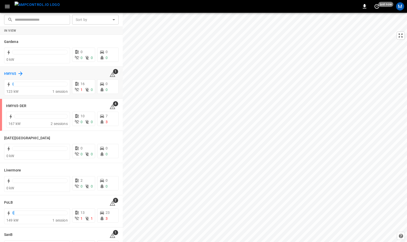
click at [12, 72] on h6 "HWY65" at bounding box center [10, 74] width 12 height 6
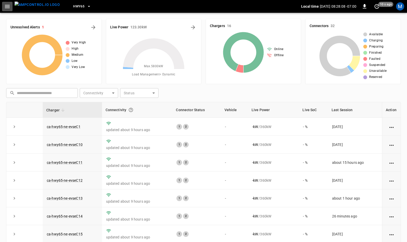
click at [7, 5] on icon "button" at bounding box center [7, 6] width 6 height 6
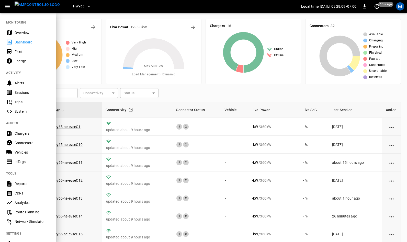
click at [24, 93] on div "Sessions" at bounding box center [33, 92] width 36 height 5
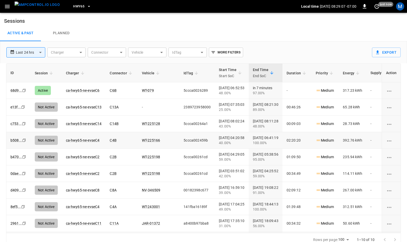
click at [16, 106] on link "e13f ..." at bounding box center [15, 107] width 10 height 4
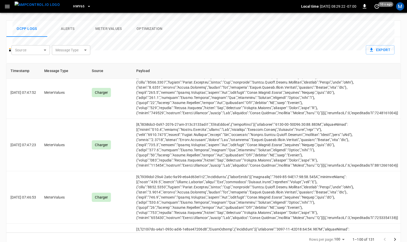
scroll to position [4237, 0]
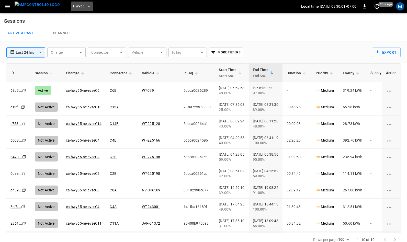
click at [77, 5] on button "HWY65" at bounding box center [82, 7] width 22 height 10
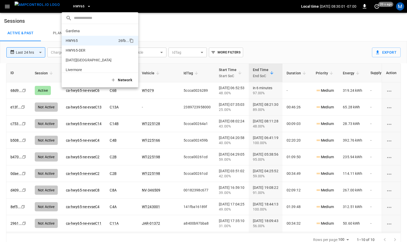
scroll to position [8, 0]
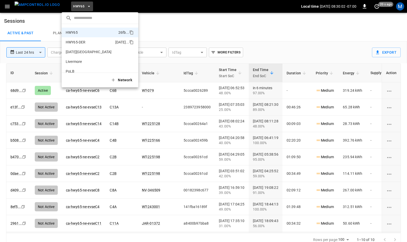
click at [81, 43] on p "HWY65-DER" at bounding box center [90, 42] width 48 height 5
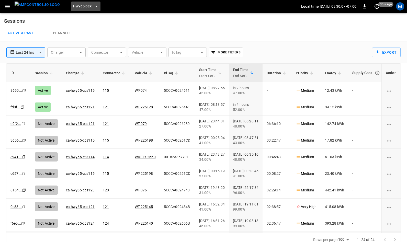
click at [83, 6] on button "HWY65-DER" at bounding box center [85, 7] width 29 height 10
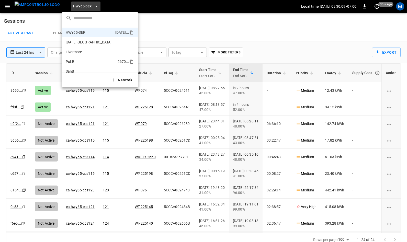
scroll to position [43, 0]
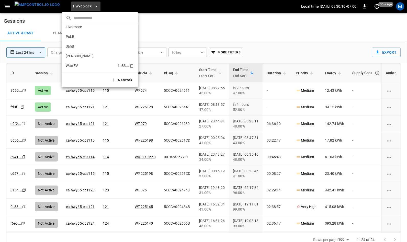
click at [80, 65] on p "WattEV" at bounding box center [91, 65] width 50 height 5
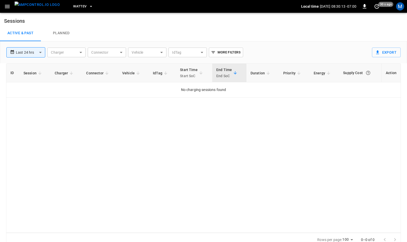
click at [36, 6] on img "menu" at bounding box center [37, 5] width 45 height 6
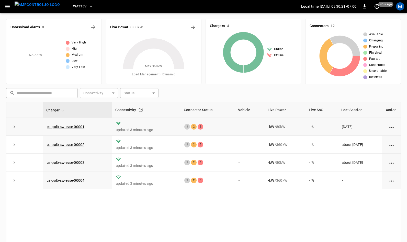
click at [14, 126] on icon "expand row" at bounding box center [14, 126] width 5 height 5
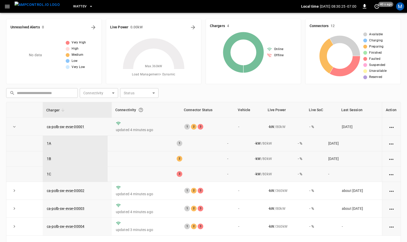
click at [393, 159] on icon "action cell options" at bounding box center [392, 159] width 4 height 1
click at [50, 158] on div at bounding box center [203, 121] width 407 height 242
click at [50, 160] on link "1B" at bounding box center [49, 159] width 6 height 6
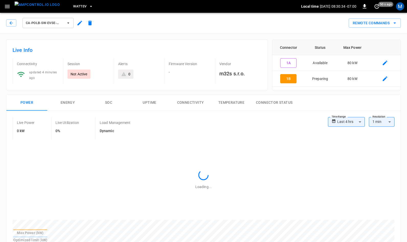
type input "**********"
click at [395, 22] on icon "remote commands options" at bounding box center [395, 23] width 6 height 6
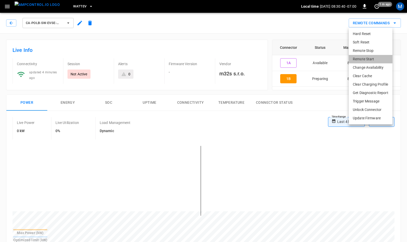
click at [372, 58] on li "Remote Start" at bounding box center [371, 59] width 44 height 8
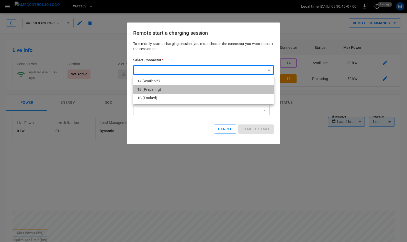
click at [152, 89] on li "1B (Preparing)" at bounding box center [203, 89] width 141 height 8
type input "**********"
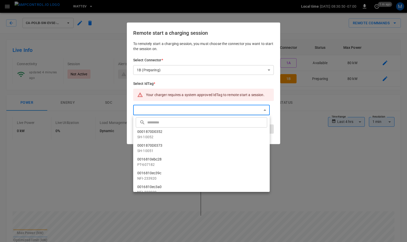
click at [181, 123] on input "text" at bounding box center [206, 123] width 119 height 14
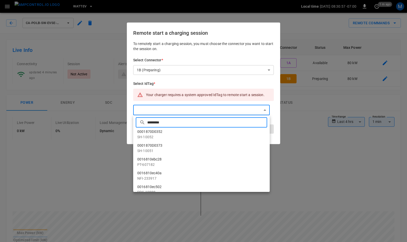
type input "**********"
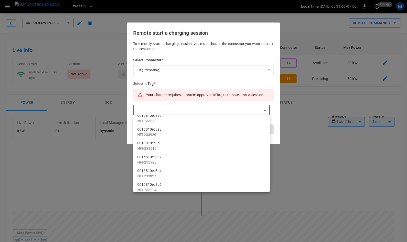
click at [159, 111] on div at bounding box center [203, 121] width 407 height 242
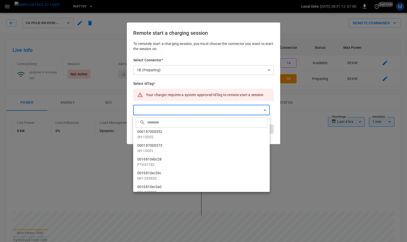
click at [162, 125] on input "text" at bounding box center [206, 123] width 119 height 14
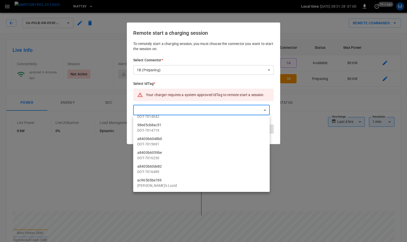
type input "**"
click at [97, 39] on div at bounding box center [203, 121] width 407 height 242
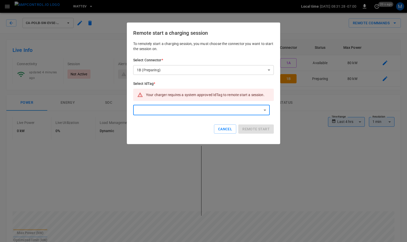
scroll to position [0, 0]
click at [229, 129] on button "Cancel" at bounding box center [225, 129] width 22 height 9
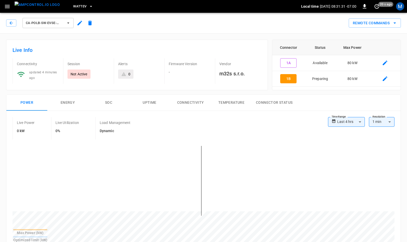
click at [76, 5] on span "WattEV" at bounding box center [79, 7] width 13 height 6
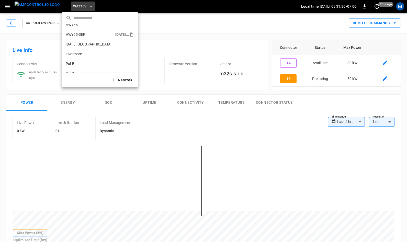
scroll to position [13, 0]
click at [75, 27] on p "HWY65" at bounding box center [91, 27] width 51 height 5
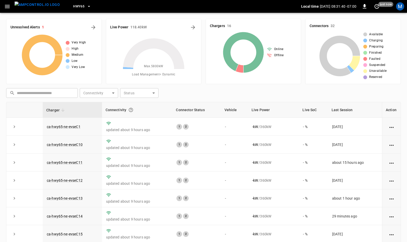
click at [5, 6] on icon "button" at bounding box center [7, 6] width 5 height 3
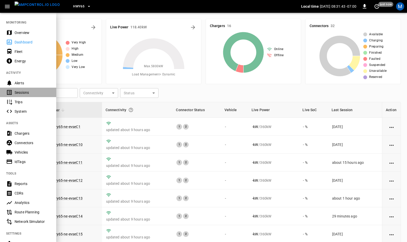
click at [23, 93] on div "Sessions" at bounding box center [33, 92] width 36 height 5
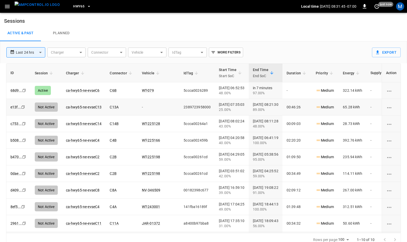
click at [190, 107] on td "2389723958000" at bounding box center [197, 107] width 35 height 17
copy td "2389723958000"
click at [73, 4] on span "HWY65" at bounding box center [78, 7] width 11 height 6
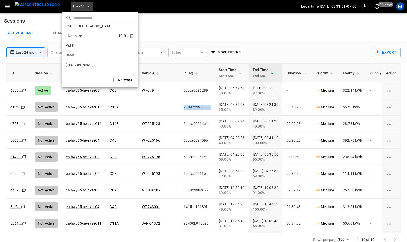
scroll to position [43, 0]
click at [73, 65] on p "WattEV" at bounding box center [91, 65] width 50 height 5
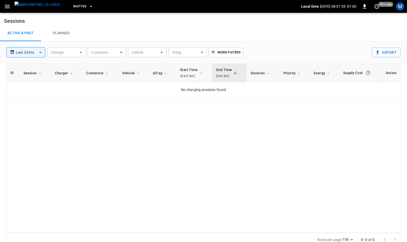
click at [40, 7] on img "menu" at bounding box center [37, 5] width 45 height 6
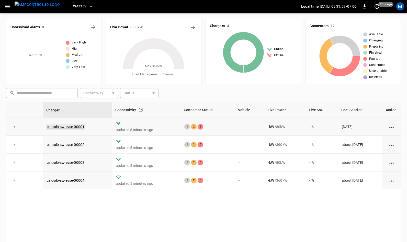
click at [56, 127] on link "ca-polb-sw-evse-00001" at bounding box center [66, 127] width 40 height 6
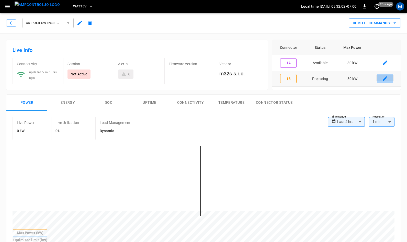
click at [385, 79] on icon "connector table" at bounding box center [385, 78] width 5 height 5
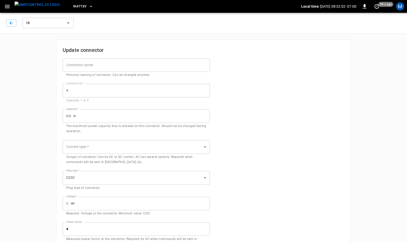
type input "**"
type input "*"
type input "**"
type input "***"
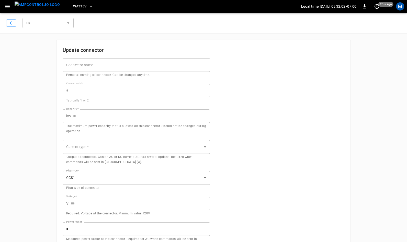
type input "*"
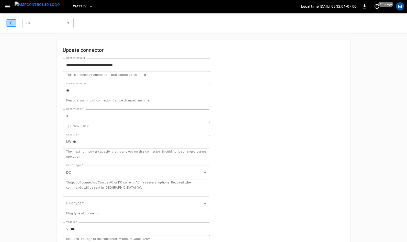
click at [9, 22] on icon "button" at bounding box center [11, 22] width 5 height 5
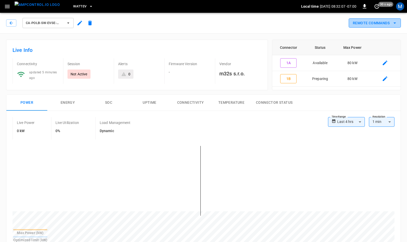
click at [391, 24] on button "Remote Commands" at bounding box center [375, 22] width 52 height 9
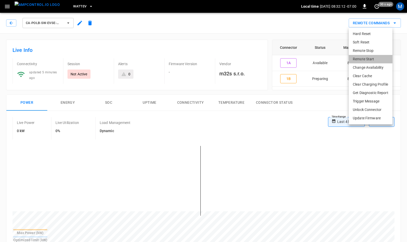
click at [372, 59] on li "Remote Start" at bounding box center [371, 59] width 44 height 8
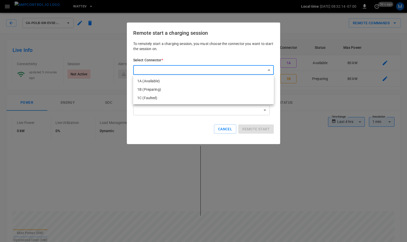
click at [178, 89] on li "1B (Preparing)" at bounding box center [203, 89] width 141 height 8
type input "**********"
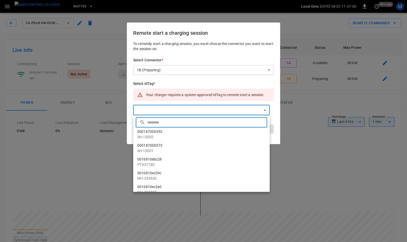
click at [155, 122] on input "text" at bounding box center [206, 123] width 119 height 14
paste input "**********"
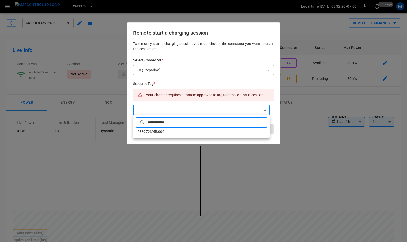
type input "**********"
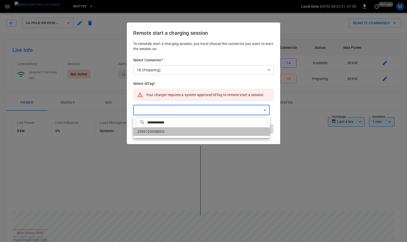
click at [155, 130] on li "2389723958000" at bounding box center [201, 132] width 137 height 8
type input "**********"
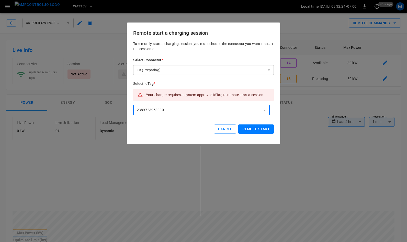
click at [253, 129] on button "Remote start" at bounding box center [256, 129] width 36 height 9
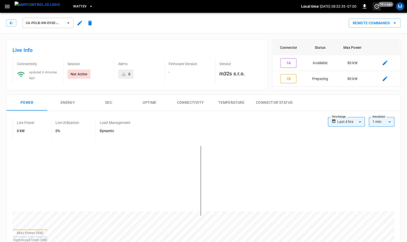
click at [377, 6] on icon "set refresh interval" at bounding box center [377, 6] width 6 height 6
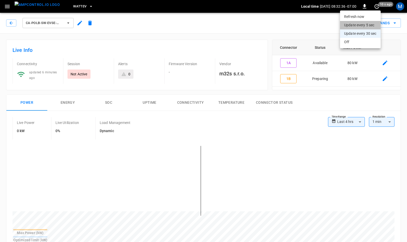
click at [365, 23] on li "Update every 5 sec" at bounding box center [360, 25] width 41 height 8
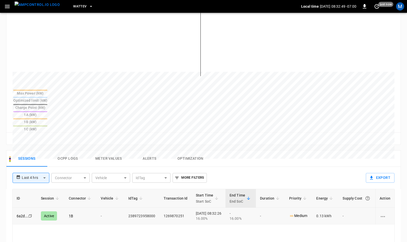
scroll to position [178, 0]
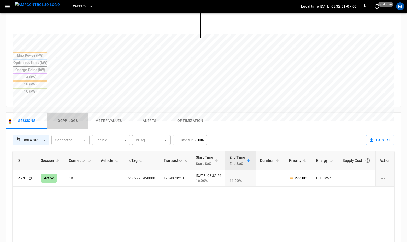
click at [69, 113] on button "Ocpp logs" at bounding box center [67, 121] width 41 height 16
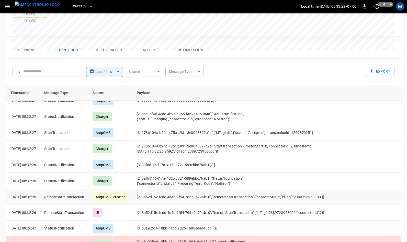
scroll to position [241, 0]
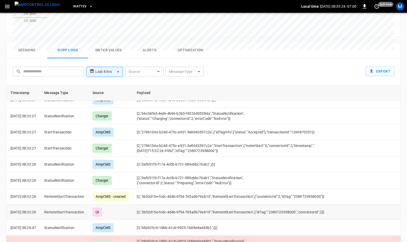
click at [283, 205] on td "[2,"3b52d15e-fcdc-4d4b-9f54-765a0b79ab10","RemoteStartTransaction",{"idTag":"23…" at bounding box center [234, 213] width 202 height 16
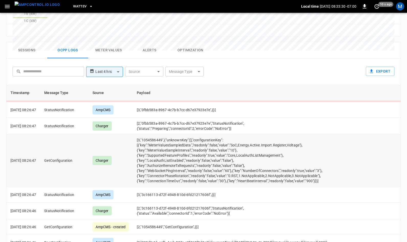
scroll to position [405, 0]
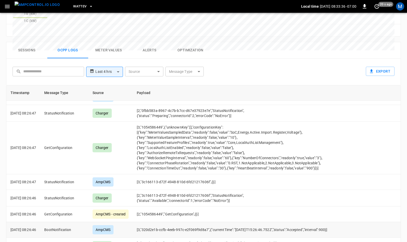
click at [157, 222] on td "[3,"320d2e1b-ccfb-4eeb-997c-e2f069f9d8a7",{"currentTime":"2025-09-04T15:26:46.7…" at bounding box center [234, 230] width 202 height 16
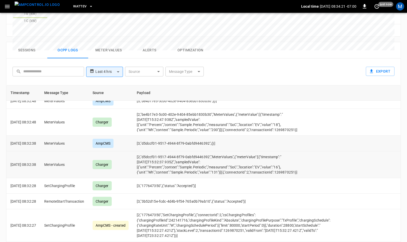
scroll to position [346, 0]
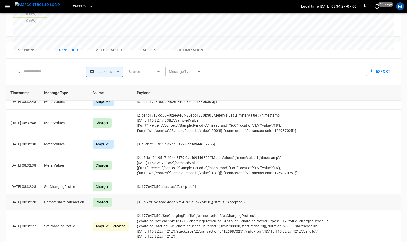
click at [158, 195] on td "[3,"3b52d15e-fcdc-4d4b-9f54-765a0b79ab10",{"status":"Accepted"}]" at bounding box center [234, 203] width 202 height 16
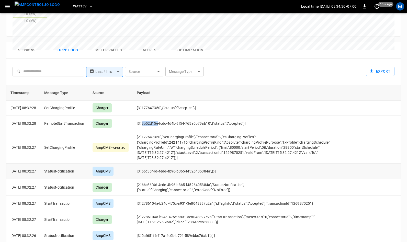
scroll to position [425, 0]
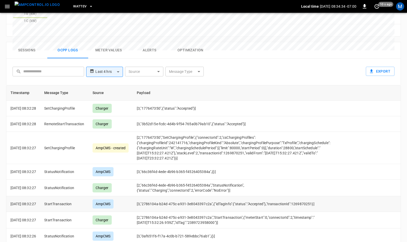
click at [184, 196] on td "[3,"2786104a-b24d-475c-a931-3e8043397c2a",{"idTagInfo":{"status":"Accepted"},"t…" at bounding box center [234, 204] width 202 height 16
click at [228, 196] on td "[3,"2786104a-b24d-475c-a931-3e8043397c2a",{"idTagInfo":{"status":"Accepted"},"t…" at bounding box center [234, 204] width 202 height 16
click at [309, 196] on td "[3,"2786104a-b24d-475c-a931-3e8043397c2a",{"idTagInfo":{"status":"Accepted"},"t…" at bounding box center [234, 204] width 202 height 16
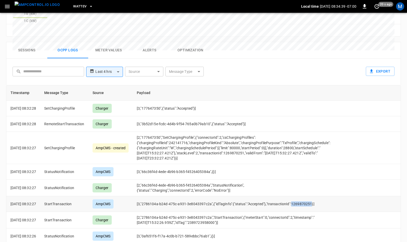
click at [309, 196] on td "[3,"2786104a-b24d-475c-a931-3e8043397c2a",{"idTagInfo":{"status":"Accepted"},"t…" at bounding box center [234, 204] width 202 height 16
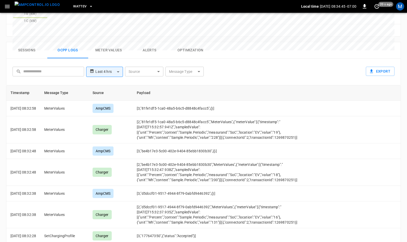
scroll to position [552, 0]
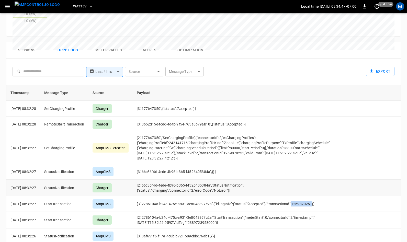
copy td "1269870251"
click at [288, 212] on td "[2,"2786104a-b24d-475c-a931-3e8043397c2a","StartTransaction",{"meterStart":0,"c…" at bounding box center [234, 220] width 202 height 17
click at [305, 196] on td "[3,"2786104a-b24d-475c-a931-3e8043397c2a",{"idTagInfo":{"status":"Accepted"},"t…" at bounding box center [234, 204] width 202 height 16
copy td "1269870251"
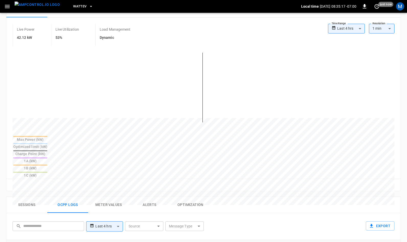
scroll to position [0, 0]
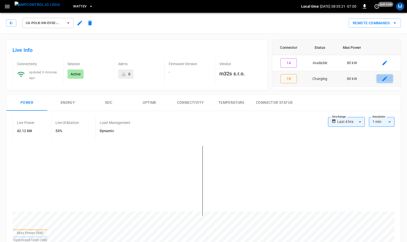
click at [385, 79] on icon "connector table" at bounding box center [385, 78] width 5 height 5
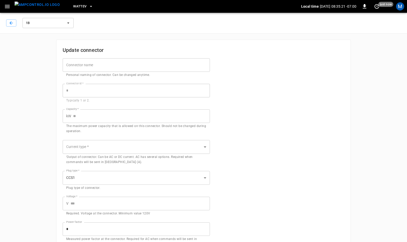
type input "**"
type input "*"
type input "**"
type input "***"
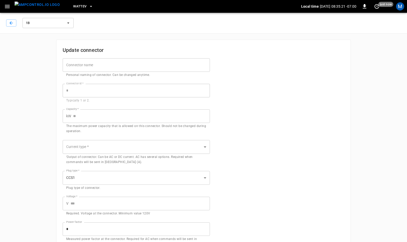
type input "*"
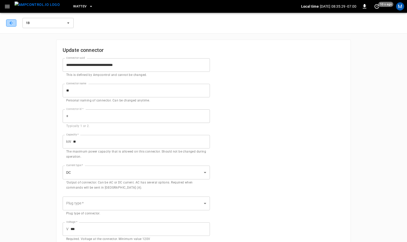
click at [11, 23] on icon "button" at bounding box center [11, 22] width 5 height 5
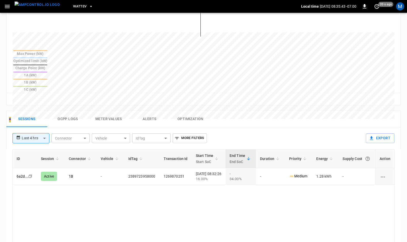
scroll to position [180, 0]
click at [331, 127] on div "**********" at bounding box center [186, 136] width 356 height 18
click at [384, 173] on icon "charging session options" at bounding box center [383, 176] width 6 height 6
click at [387, 155] on li "Remote stop" at bounding box center [388, 155] width 29 height 8
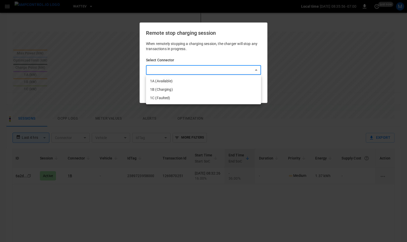
click at [215, 70] on body "**********" at bounding box center [203, 79] width 407 height 518
click at [180, 90] on li "1B (Charging)" at bounding box center [203, 89] width 115 height 8
type input "**********"
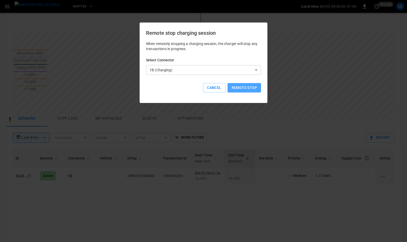
click at [250, 87] on button "Remote stop" at bounding box center [245, 87] width 34 height 9
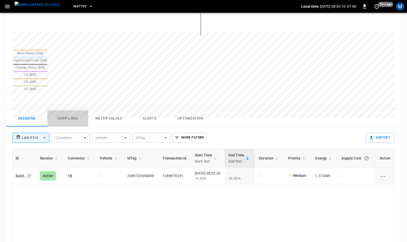
click at [70, 111] on button "Ocpp logs" at bounding box center [67, 119] width 41 height 16
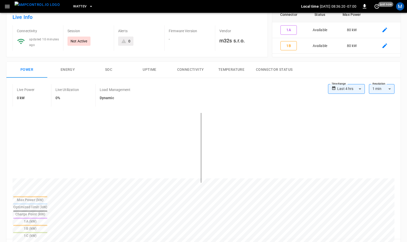
scroll to position [0, 0]
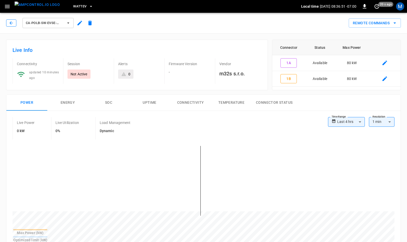
click at [14, 23] on button "button" at bounding box center [11, 22] width 10 height 7
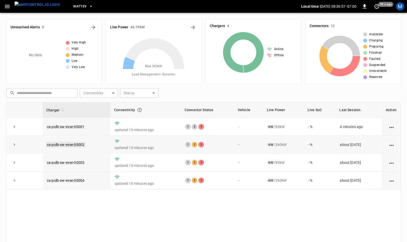
click at [64, 144] on link "ca-polb-sw-evse-00002" at bounding box center [66, 145] width 40 height 6
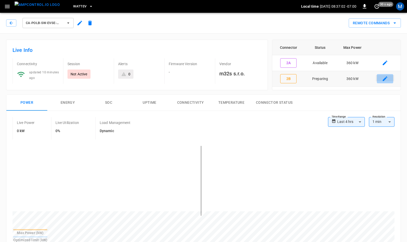
click at [384, 78] on icon "connector table" at bounding box center [385, 78] width 5 height 5
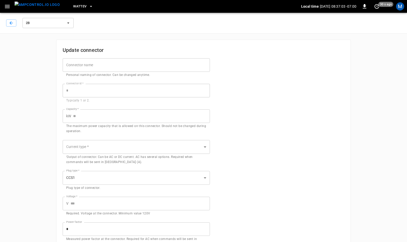
type input "**"
type input "*"
type input "***"
type input "**"
type input "***"
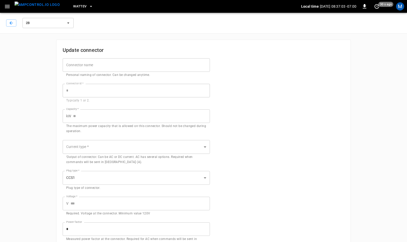
type input "*"
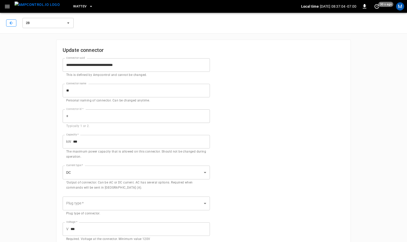
click at [10, 22] on icon "button" at bounding box center [10, 22] width 3 height 3
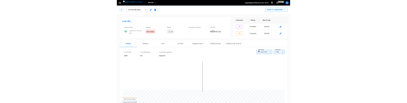
scroll to position [1, 0]
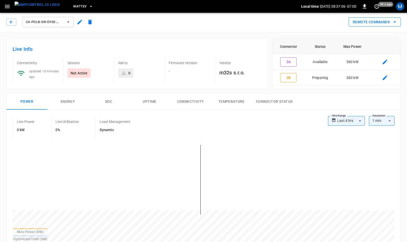
click at [385, 21] on button "Remote Commands" at bounding box center [375, 21] width 52 height 9
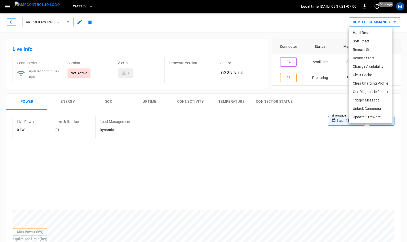
click at [10, 21] on div at bounding box center [203, 121] width 407 height 242
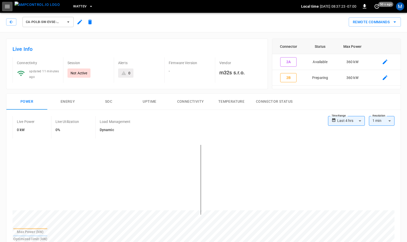
click at [5, 5] on icon "button" at bounding box center [7, 6] width 6 height 6
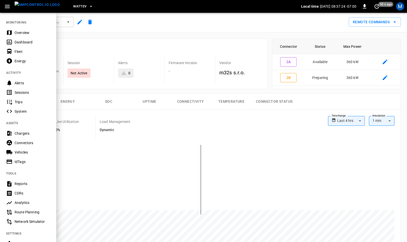
click at [33, 91] on div "Sessions" at bounding box center [33, 92] width 36 height 5
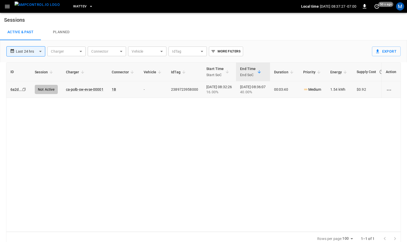
click at [177, 89] on td "2389723958000" at bounding box center [184, 89] width 35 height 17
copy td "2389723958000"
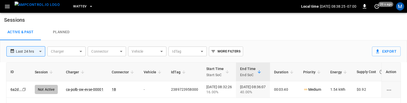
click at [35, 50] on body "**********" at bounding box center [203, 73] width 407 height 149
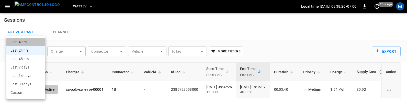
click at [26, 42] on li "Last 4 hrs" at bounding box center [25, 42] width 39 height 8
type input "**********"
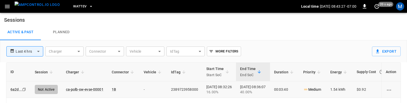
click at [183, 90] on td "2389723958000" at bounding box center [184, 89] width 35 height 17
click at [6, 6] on icon "button" at bounding box center [7, 6] width 5 height 3
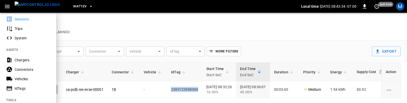
scroll to position [80, 0]
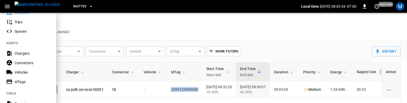
click at [26, 81] on div "IdTags" at bounding box center [33, 81] width 36 height 5
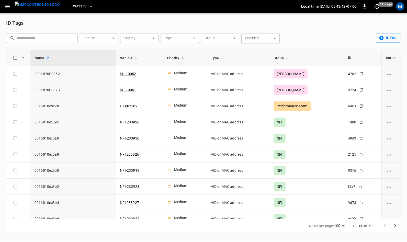
click at [46, 37] on input "text" at bounding box center [45, 37] width 57 height 9
paste input "**********"
type input "**********"
paste input "**********"
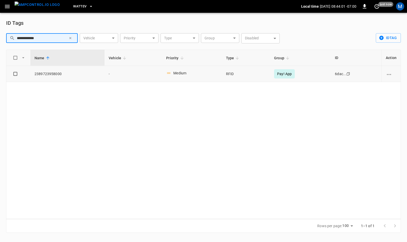
type input "**********"
click at [48, 74] on span "2389723958000" at bounding box center [68, 73] width 66 height 5
click at [389, 75] on icon "vehicle options" at bounding box center [389, 74] width 4 height 1
click at [390, 77] on li "Edit" at bounding box center [393, 77] width 20 height 8
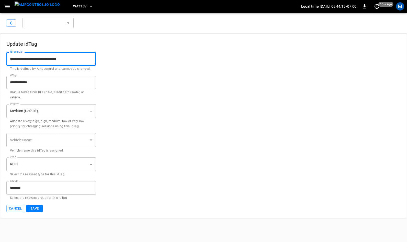
drag, startPoint x: 39, startPoint y: 59, endPoint x: 5, endPoint y: 57, distance: 33.6
click at [5, 57] on div "**********" at bounding box center [203, 126] width 407 height 185
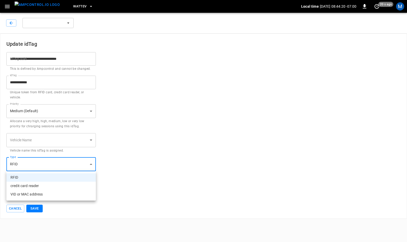
click at [88, 163] on body "**********" at bounding box center [203, 109] width 407 height 219
click at [179, 105] on div at bounding box center [203, 121] width 407 height 242
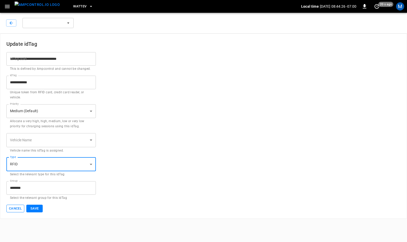
click at [13, 209] on button "Cancel" at bounding box center [15, 209] width 18 height 8
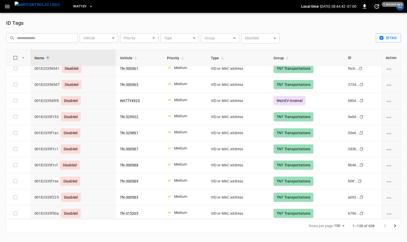
scroll to position [1459, 0]
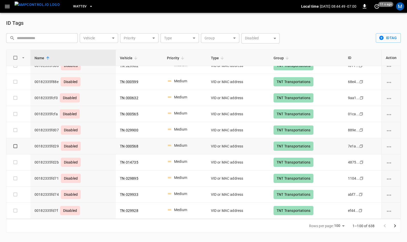
click at [390, 146] on icon "vehicle options" at bounding box center [389, 147] width 6 height 6
click at [391, 150] on li "Edit" at bounding box center [391, 150] width 24 height 8
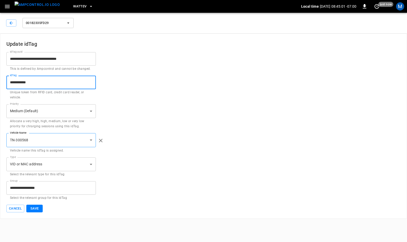
click at [25, 82] on input "**********" at bounding box center [51, 83] width 90 height 14
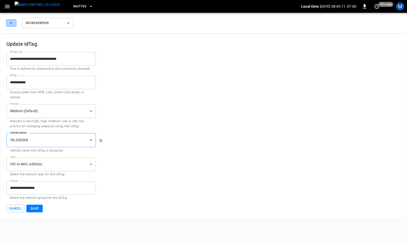
click at [10, 23] on icon "button" at bounding box center [10, 22] width 3 height 3
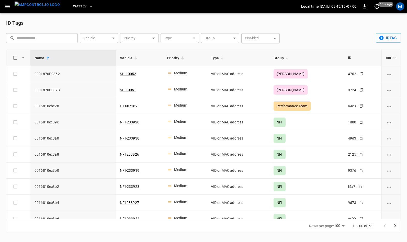
click at [222, 38] on body "WattEV Local time 2025-09-04 08:45:15 -07:00 0 10 s ago M ID Tags ​ ​ Vehicle ​…" at bounding box center [203, 119] width 407 height 239
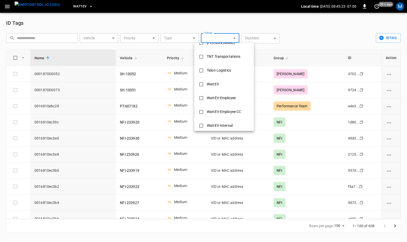
scroll to position [272, 0]
type input "**********"
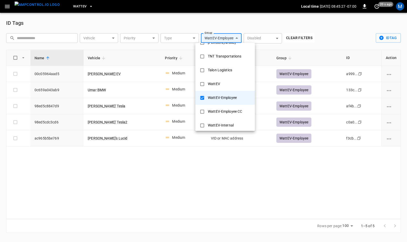
click at [330, 34] on div at bounding box center [203, 121] width 407 height 242
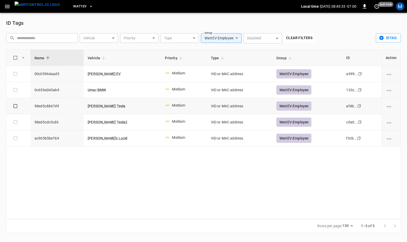
click at [390, 106] on icon "vehicle options" at bounding box center [389, 107] width 6 height 6
click at [391, 110] on li "Edit" at bounding box center [393, 110] width 20 height 8
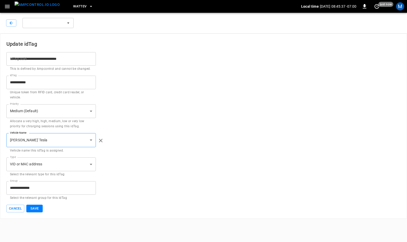
click at [22, 83] on input "**********" at bounding box center [51, 83] width 90 height 14
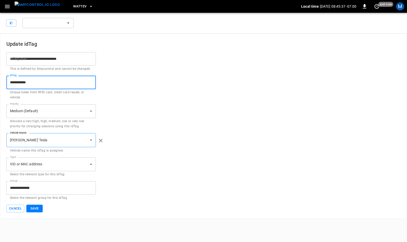
click at [22, 83] on input "**********" at bounding box center [51, 83] width 90 height 14
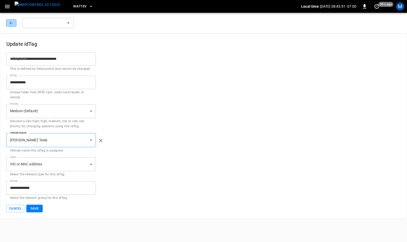
click at [10, 21] on icon "button" at bounding box center [11, 22] width 5 height 5
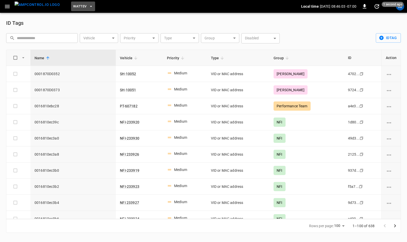
click at [75, 6] on span "WattEV" at bounding box center [79, 7] width 13 height 6
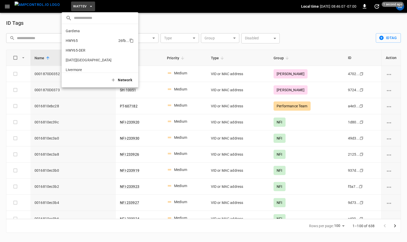
click at [73, 40] on p "HWY65" at bounding box center [91, 40] width 51 height 5
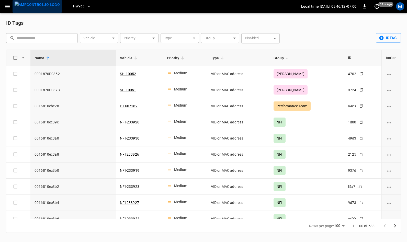
click at [39, 6] on img "menu" at bounding box center [37, 5] width 45 height 6
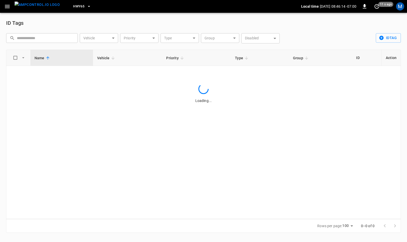
click at [31, 7] on img "menu" at bounding box center [37, 5] width 45 height 6
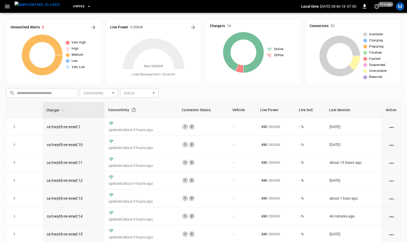
click at [9, 6] on icon "button" at bounding box center [7, 6] width 6 height 6
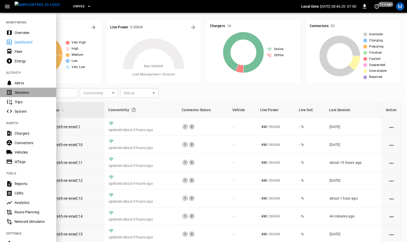
click at [30, 93] on div "Sessions" at bounding box center [33, 92] width 36 height 5
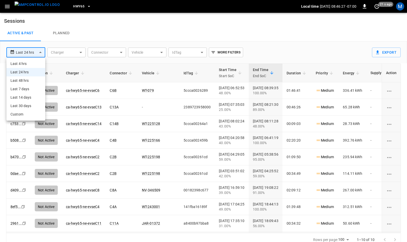
click at [36, 51] on body "**********" at bounding box center [203, 123] width 407 height 247
click at [24, 63] on li "Last 4 hrs" at bounding box center [25, 64] width 39 height 8
type input "**********"
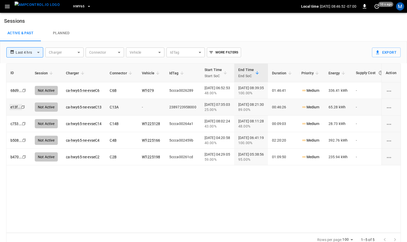
click at [13, 107] on link "e13f ..." at bounding box center [15, 107] width 13 height 6
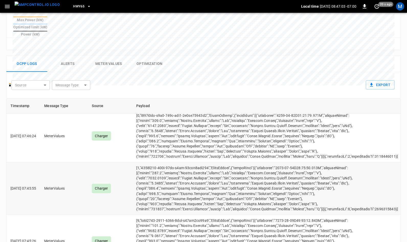
scroll to position [231, 0]
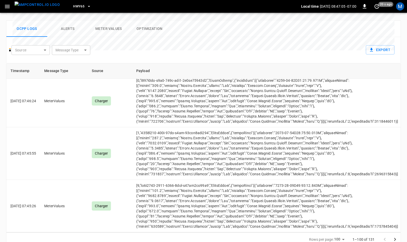
click at [395, 238] on icon "Go to next page" at bounding box center [395, 239] width 2 height 3
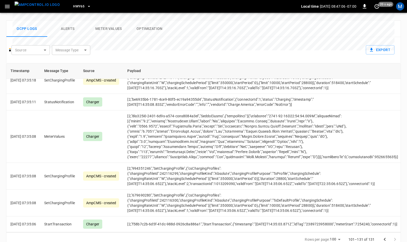
scroll to position [1201, 0]
click at [395, 235] on div at bounding box center [390, 240] width 20 height 10
click at [384, 238] on icon "Go to previous page" at bounding box center [385, 239] width 2 height 3
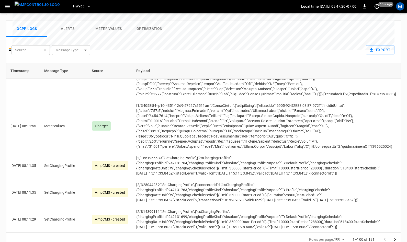
click at [384, 235] on div at bounding box center [390, 240] width 20 height 10
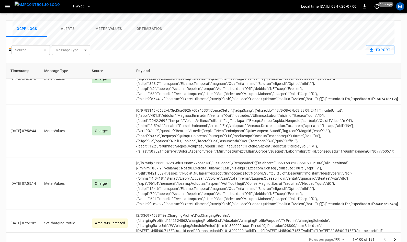
scroll to position [4626, 0]
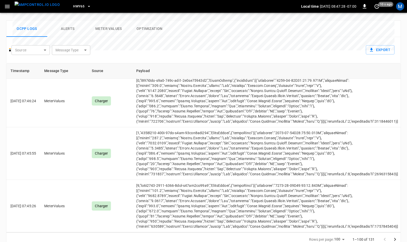
click at [396, 237] on icon "Go to next page" at bounding box center [395, 240] width 6 height 6
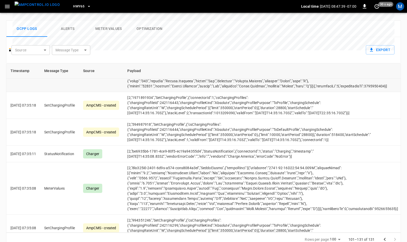
scroll to position [0, 0]
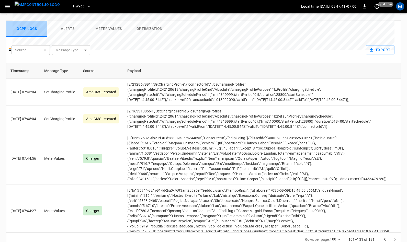
click at [29, 21] on button "Ocpp logs" at bounding box center [26, 29] width 41 height 16
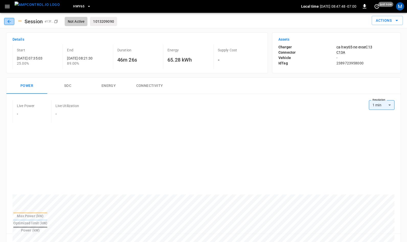
click at [8, 20] on icon "button" at bounding box center [9, 21] width 5 height 5
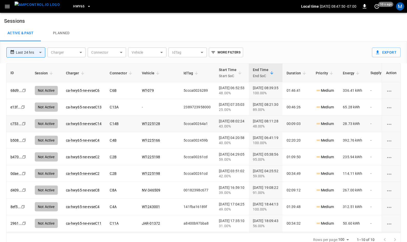
scroll to position [2, 0]
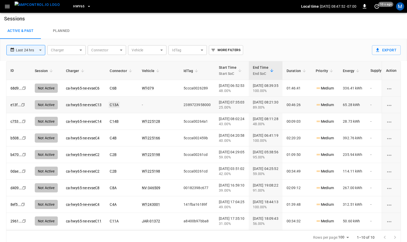
click at [114, 104] on link "C13A" at bounding box center [114, 105] width 11 height 6
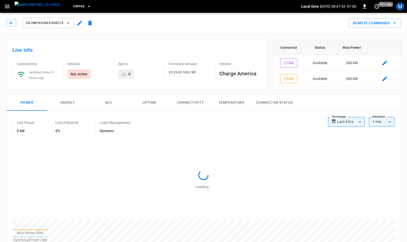
type input "**********"
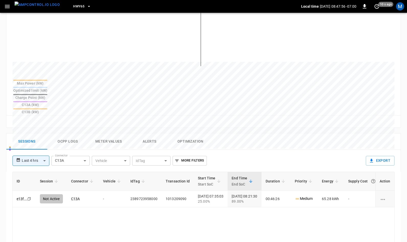
scroll to position [160, 0]
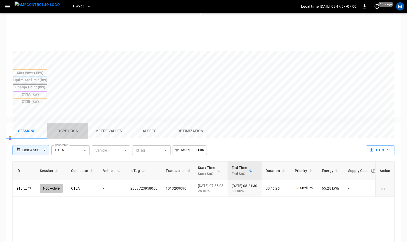
click at [69, 123] on button "Ocpp logs" at bounding box center [67, 131] width 41 height 16
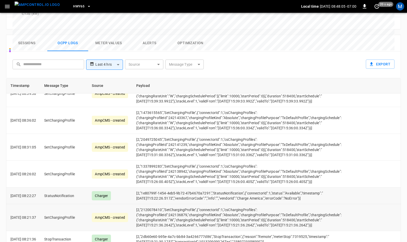
scroll to position [40, 0]
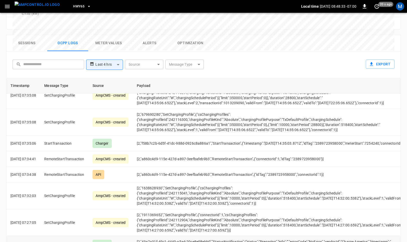
scroll to position [1841, 0]
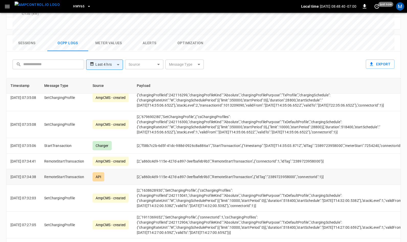
click at [249, 169] on td "[2,"a860c4d9-115e-427d-a897-3eefbafeb9b3","RemoteStartTransaction",{"idTag":"23…" at bounding box center [272, 177] width 279 height 16
click at [202, 138] on td "[2,"f58b7c2b-6d5f-41dc-988d-0926c8a886a1","StartTransaction",{"timestamp":"2025…" at bounding box center [272, 146] width 279 height 16
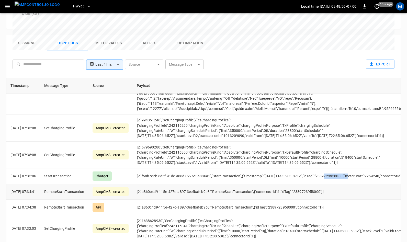
scroll to position [1811, 0]
click at [315, 184] on td "[2,"a860c4d9-115e-427d-a897-3eefbafeb9b3","RemoteStartTransaction",{"connectorI…" at bounding box center [272, 192] width 279 height 16
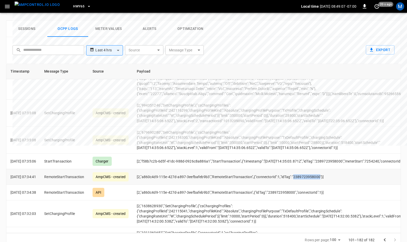
click at [247, 171] on td "[2,"a860c4d9-115e-427d-a897-3eefbafeb9b3","RemoteStartTransaction",{"connectorI…" at bounding box center [272, 177] width 279 height 16
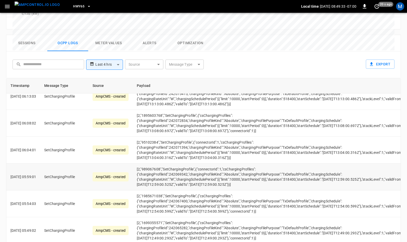
scroll to position [2390, 0]
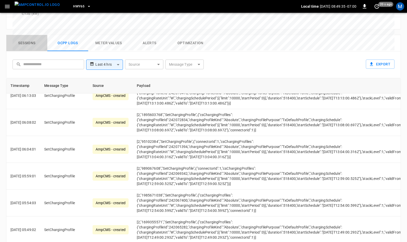
click at [31, 35] on button "Sessions" at bounding box center [26, 43] width 41 height 16
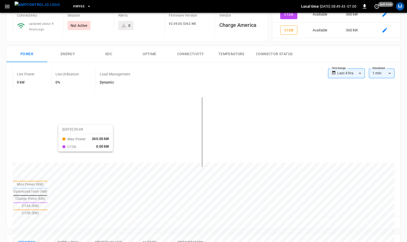
scroll to position [0, 0]
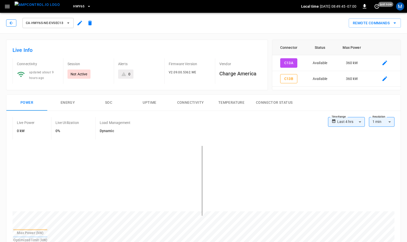
click at [9, 21] on icon "button" at bounding box center [11, 22] width 5 height 5
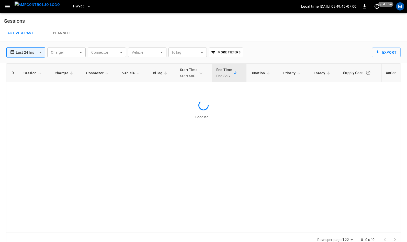
scroll to position [2, 0]
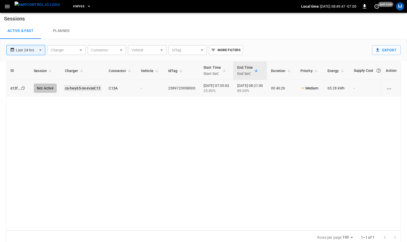
click at [83, 89] on link "ca-hwy65-ne-evseC13" at bounding box center [83, 88] width 38 height 6
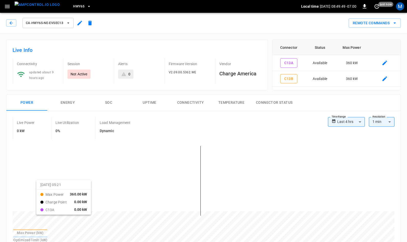
type input "**********"
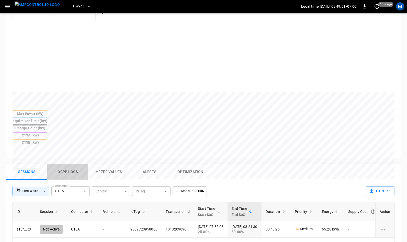
click at [69, 164] on button "Ocpp logs" at bounding box center [67, 172] width 41 height 16
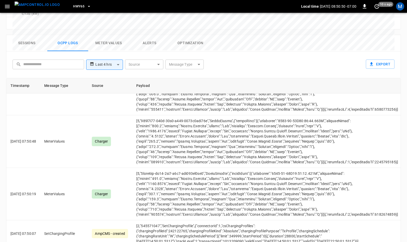
scroll to position [4323, 0]
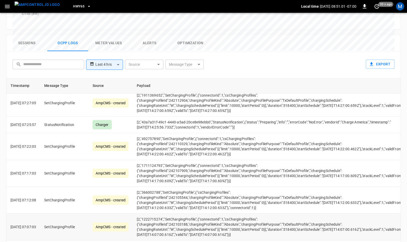
scroll to position [1960, 0]
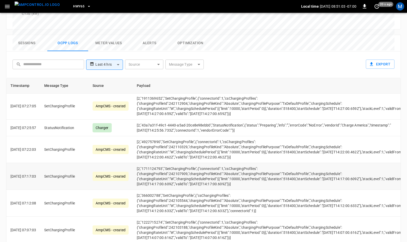
click at [159, 163] on td "[2,"1711124793","SetChargingProfile",{"connectorId":1,"csChargingProfiles":{"ch…" at bounding box center [272, 176] width 279 height 27
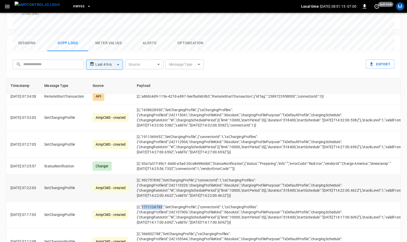
scroll to position [1918, 0]
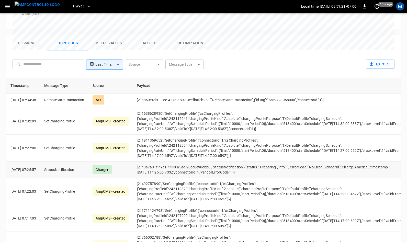
click at [236, 162] on td "[2,"43a7a31f-49c1-4440-a5ad-20ce8e98ebb0","StatusNotification",{"status":"Prepa…" at bounding box center [272, 170] width 279 height 17
click at [277, 162] on td "[2,"43a7a31f-49c1-4440-a5ad-20ce8e98ebb0","StatusNotification",{"status":"Prepa…" at bounding box center [272, 170] width 279 height 17
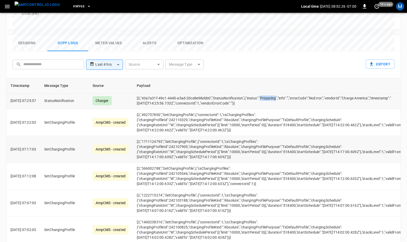
scroll to position [1989, 0]
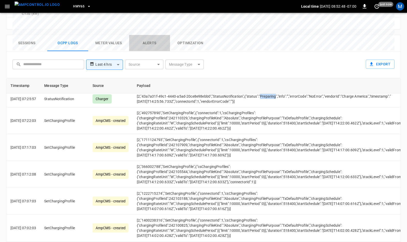
click at [149, 35] on button "Alerts" at bounding box center [149, 43] width 41 height 16
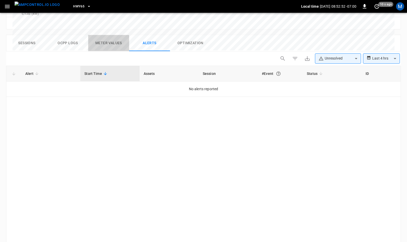
click at [114, 35] on button "Meter Values" at bounding box center [108, 43] width 41 height 16
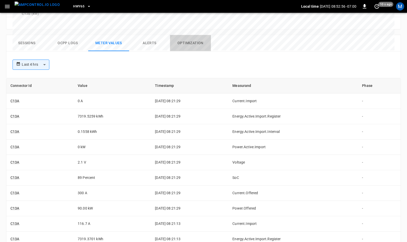
click at [189, 35] on button "Optimization" at bounding box center [190, 43] width 41 height 16
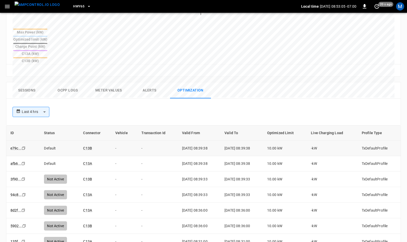
scroll to position [201, 0]
click at [72, 82] on button "Ocpp logs" at bounding box center [67, 90] width 41 height 16
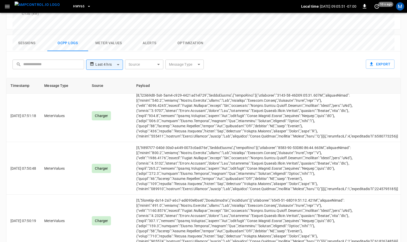
scroll to position [4313, 0]
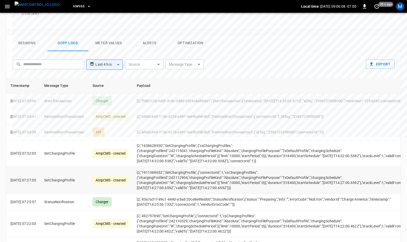
scroll to position [1913, 0]
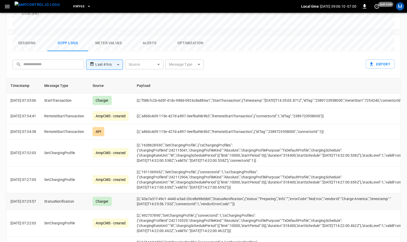
click at [274, 193] on td "[2,"43a7a31f-49c1-4440-a5ad-20ce8e98ebb0","StatusNotification",{"status":"Prepa…" at bounding box center [272, 201] width 279 height 17
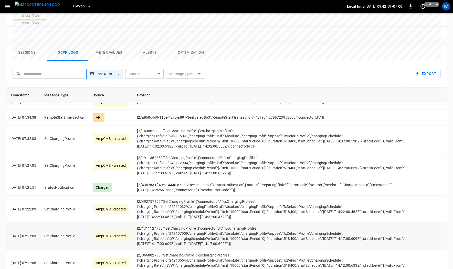
scroll to position [1937, 0]
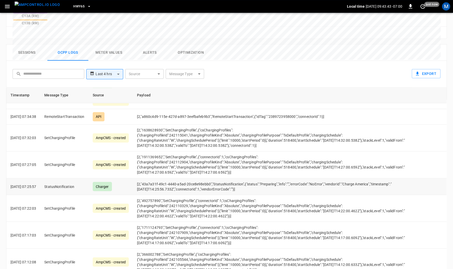
click at [272, 178] on td "[2,"43a7a31f-49c1-4440-a5ad-20ce8e98ebb0","StatusNotification",{"status":"Prepa…" at bounding box center [272, 186] width 279 height 17
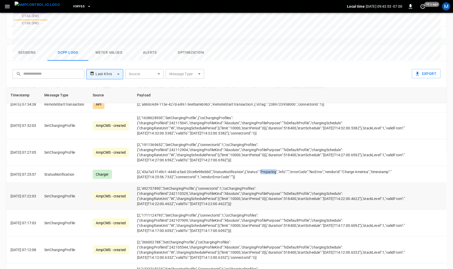
scroll to position [1911, 0]
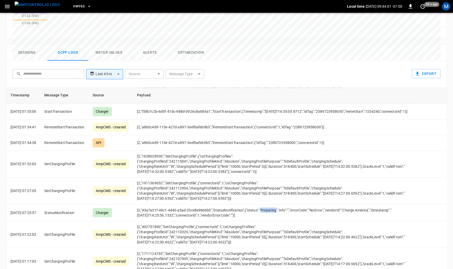
click at [190, 46] on body "**********" at bounding box center [226, 28] width 453 height 534
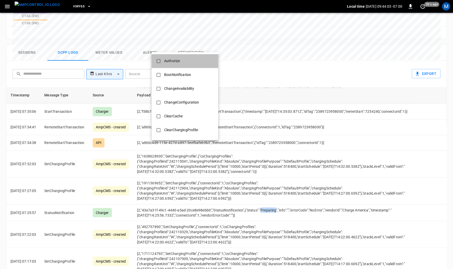
click at [170, 59] on div "Authorize" at bounding box center [172, 60] width 22 height 9
click at [105, 46] on div at bounding box center [226, 134] width 453 height 269
type input "*********"
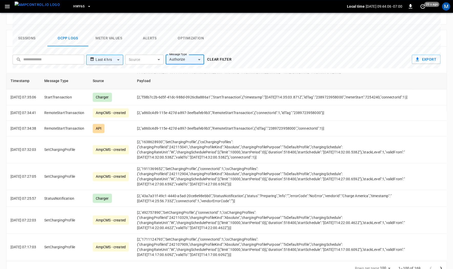
click at [113, 47] on body "**********" at bounding box center [226, 21] width 453 height 520
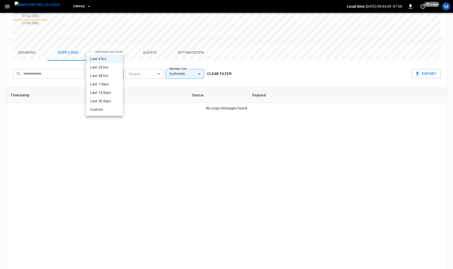
scroll to position [0, 0]
click at [104, 66] on li "Last 24 hrs" at bounding box center [104, 67] width 37 height 8
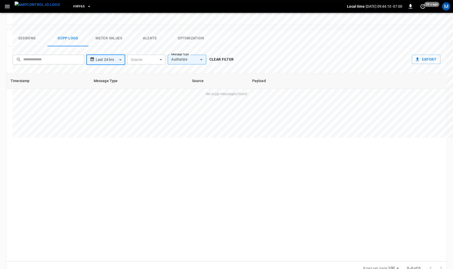
type input "**********"
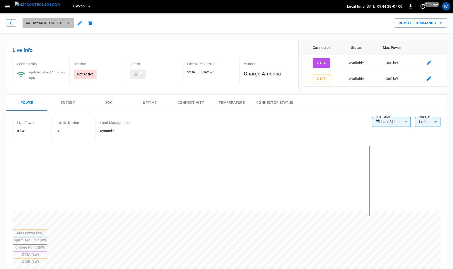
click at [63, 24] on span "ca-hwy65-ne-evseC13" at bounding box center [45, 23] width 38 height 6
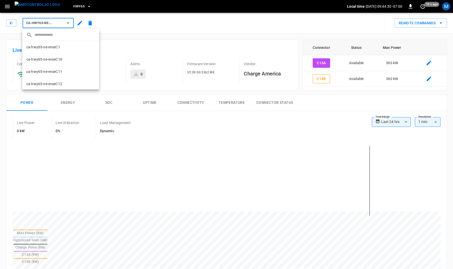
scroll to position [45, 0]
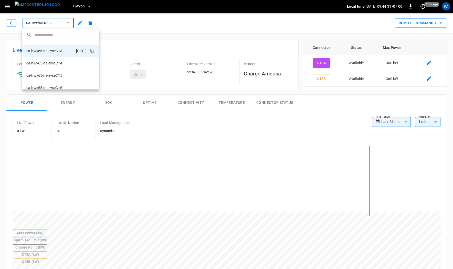
click at [163, 41] on div at bounding box center [226, 134] width 453 height 269
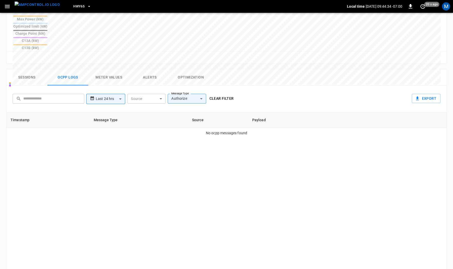
scroll to position [214, 0]
click at [112, 72] on body "**********" at bounding box center [226, 53] width 453 height 534
click at [112, 72] on div at bounding box center [226, 134] width 453 height 269
click at [29, 69] on button "Sessions" at bounding box center [26, 77] width 41 height 16
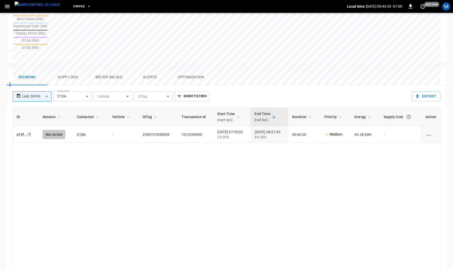
click at [48, 70] on body "**********" at bounding box center [226, 51] width 453 height 530
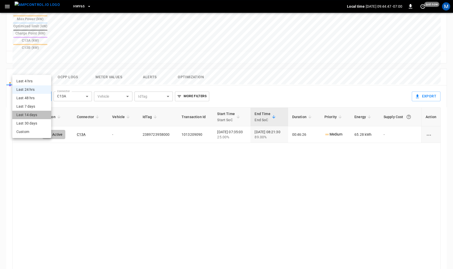
click at [37, 113] on li "Last 14 days" at bounding box center [31, 115] width 39 height 8
type input "**********"
type input "***"
type input "**********"
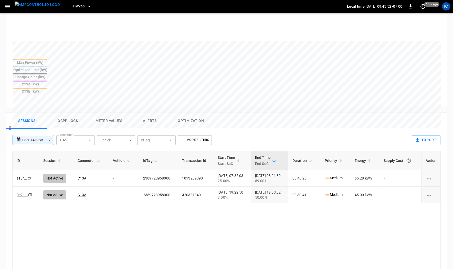
scroll to position [171, 0]
click at [65, 112] on button "Ocpp logs" at bounding box center [67, 120] width 41 height 16
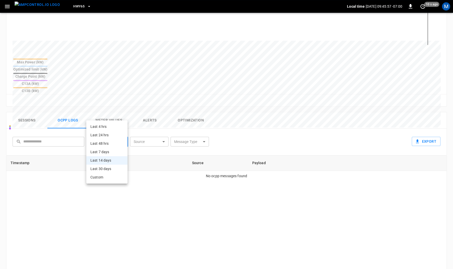
click at [115, 115] on body "**********" at bounding box center [226, 96] width 453 height 534
click at [108, 125] on li "Last 4 hrs" at bounding box center [106, 127] width 41 height 8
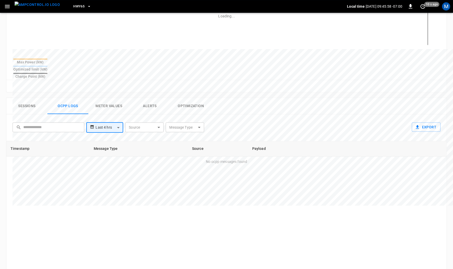
type input "**********"
type input "**"
type input "**********"
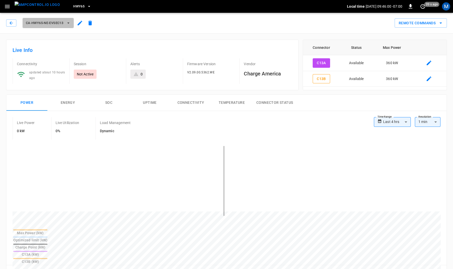
click at [59, 24] on span "ca-hwy65-ne-evseC13" at bounding box center [45, 23] width 38 height 6
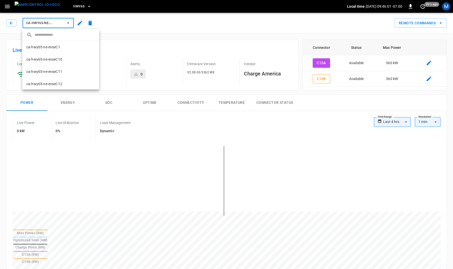
scroll to position [45, 0]
click at [59, 50] on p "ca-hwy65-ne-evseC13" at bounding box center [44, 50] width 36 height 5
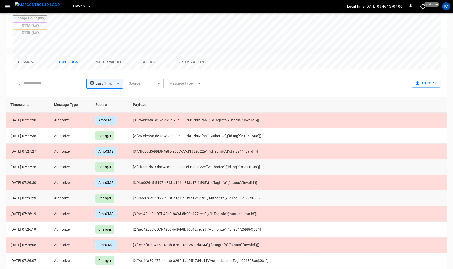
scroll to position [231, 0]
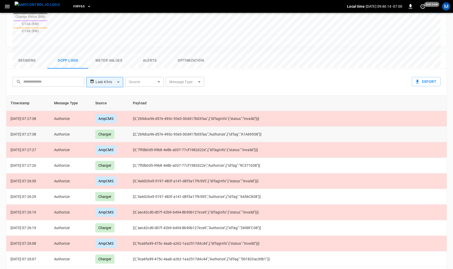
click at [110, 130] on div "Charger" at bounding box center [104, 134] width 19 height 9
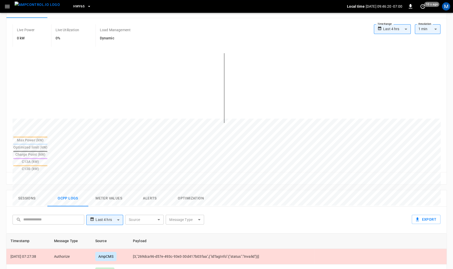
scroll to position [0, 0]
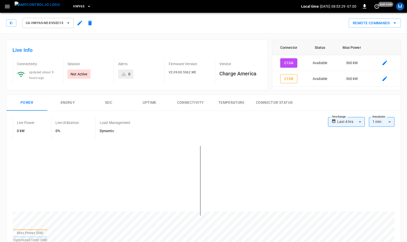
click at [69, 21] on icon "button" at bounding box center [68, 22] width 5 height 5
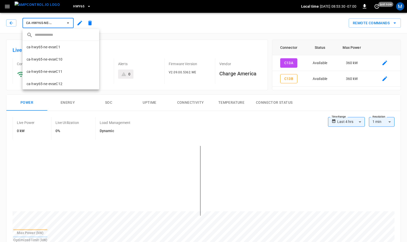
scroll to position [46, 0]
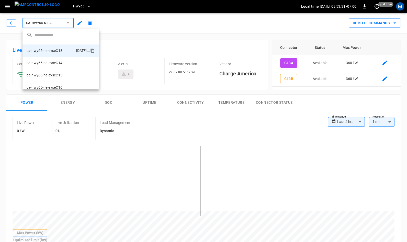
drag, startPoint x: 138, startPoint y: 23, endPoint x: 87, endPoint y: 9, distance: 53.0
click at [138, 23] on div at bounding box center [203, 121] width 407 height 242
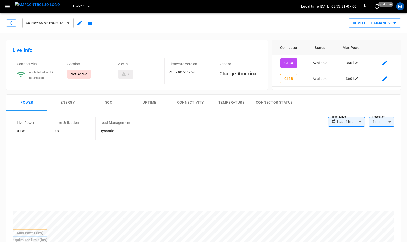
click at [88, 6] on icon "button" at bounding box center [89, 6] width 2 height 1
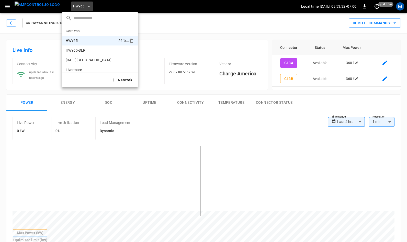
scroll to position [8, 0]
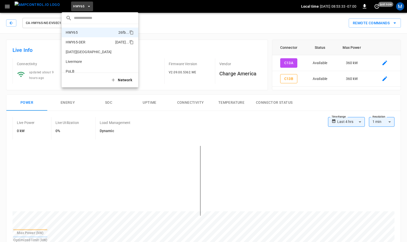
click at [83, 42] on p "HWY65-DER" at bounding box center [90, 42] width 48 height 5
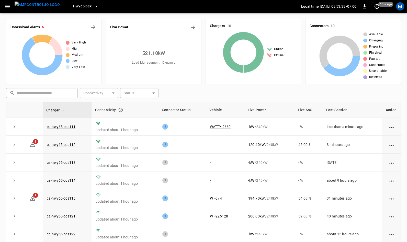
click at [7, 7] on icon "button" at bounding box center [7, 6] width 6 height 6
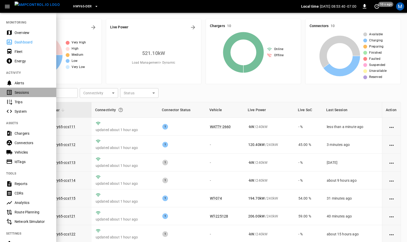
click at [24, 92] on div "Sessions" at bounding box center [33, 92] width 36 height 5
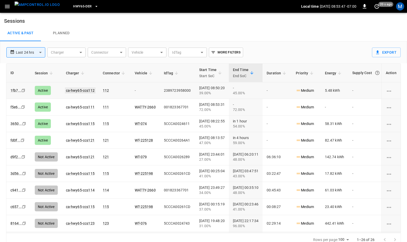
click at [78, 91] on link "ca-hwy65-ccs112" at bounding box center [80, 90] width 31 height 6
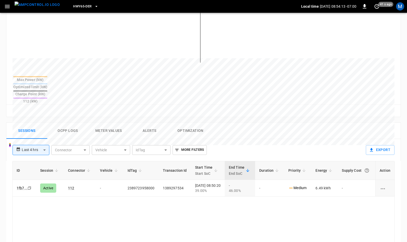
scroll to position [156, 0]
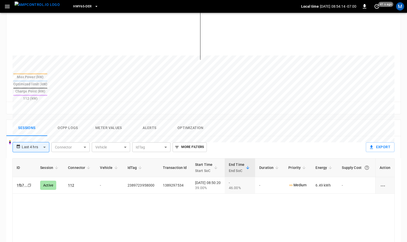
click at [70, 120] on button "Ocpp logs" at bounding box center [67, 128] width 41 height 16
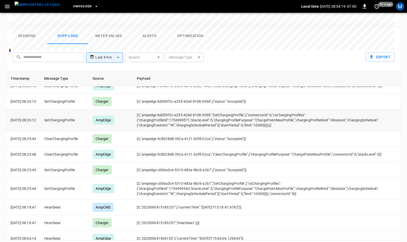
scroll to position [2528, 0]
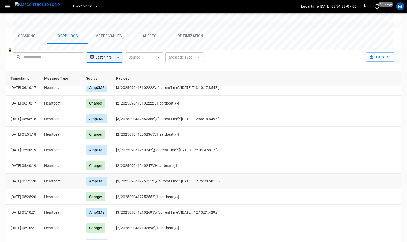
scroll to position [0, 0]
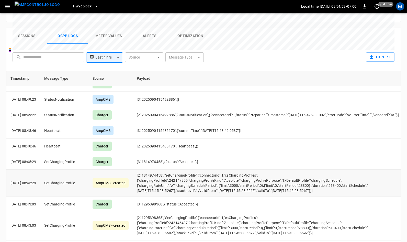
scroll to position [2294, 0]
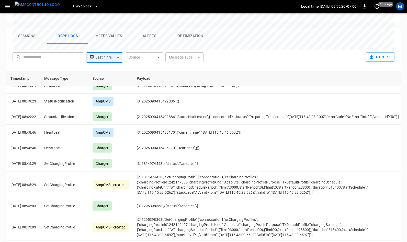
click at [163, 78] on td "[3,"2025090415493489",{"idTagInfo":{"status":"Invalid"}}]" at bounding box center [268, 70] width 270 height 16
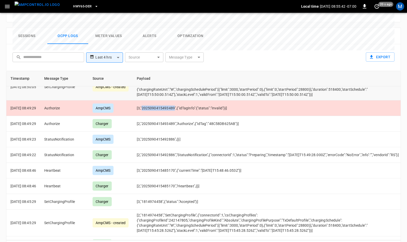
scroll to position [2460, 0]
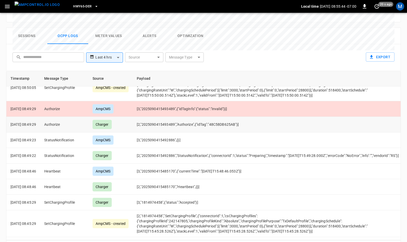
click at [229, 133] on td "[2,"2025090415493489","Authorize",{"idTag":"48C58DB625AB"}]" at bounding box center [268, 125] width 270 height 16
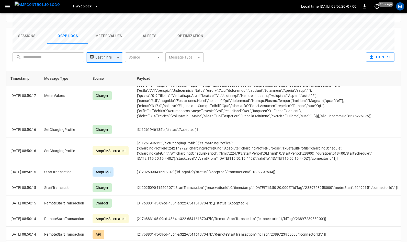
scroll to position [2863, 0]
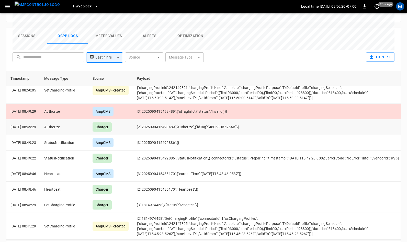
click at [162, 135] on td "[2,"2025090415493489","Authorize",{"idTag":"48C58DB625AB"}]" at bounding box center [268, 127] width 270 height 16
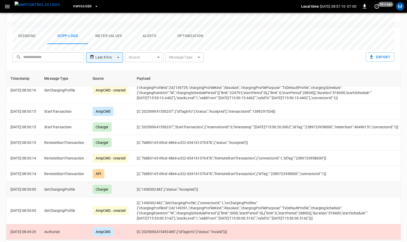
scroll to position [3027, 0]
click at [268, 104] on td "[3,"202509041550207",{"idTagInfo":{"status":"Accepted"},"transactionId":1389297…" at bounding box center [268, 112] width 270 height 16
copy td "1389297534"
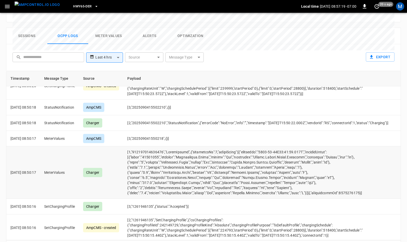
scroll to position [3143, 0]
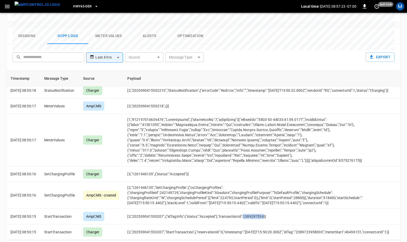
click at [31, 28] on button "Sessions" at bounding box center [26, 36] width 41 height 16
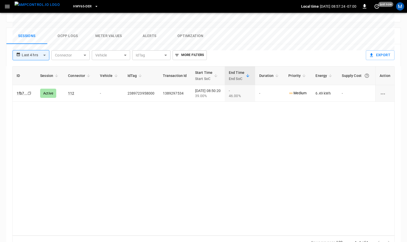
scroll to position [244, 0]
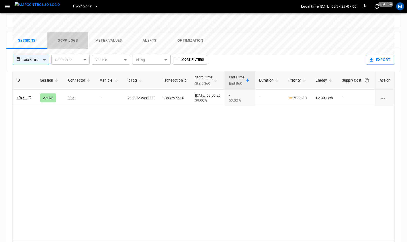
click at [70, 32] on button "Ocpp logs" at bounding box center [67, 40] width 41 height 16
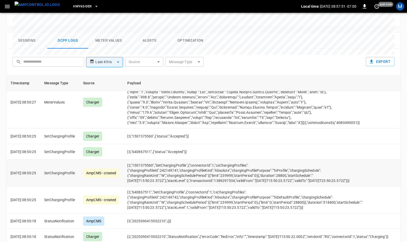
scroll to position [248, 0]
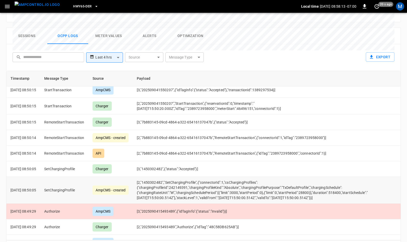
scroll to position [142, 0]
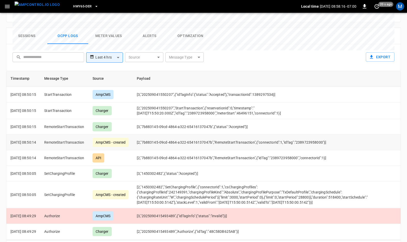
click at [209, 135] on td "[2,"7b883145-09cd-4864-a322-65416137047b","RemoteStartTransaction",{"connectorI…" at bounding box center [258, 143] width 250 height 16
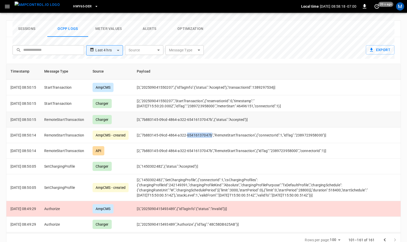
click at [193, 112] on td "[3,"7b883145-09cd-4864-a322-65416137047b",{"status":"Accepted"}]" at bounding box center [258, 120] width 250 height 16
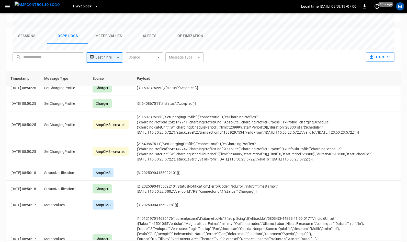
scroll to position [368, 0]
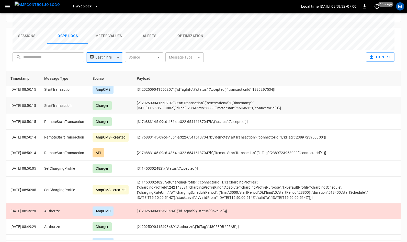
click at [160, 97] on td "[2,"202509041550207","StartTransaction",{"reservationId":0,"timestamp":"[DATE]T…" at bounding box center [258, 105] width 250 height 17
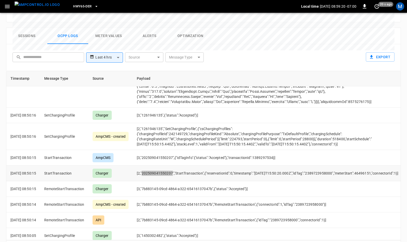
scroll to position [781, 0]
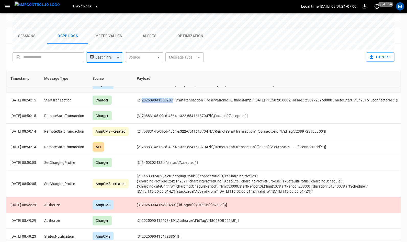
click at [266, 91] on td "[3,"202509041550207",{"idTagInfo":{"status":"Accepted"},"transactionId":1389297…" at bounding box center [268, 85] width 270 height 16
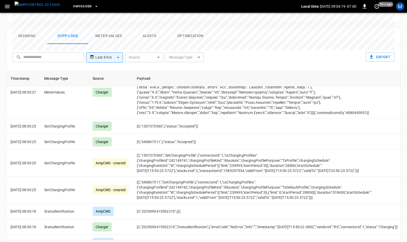
scroll to position [3143, 0]
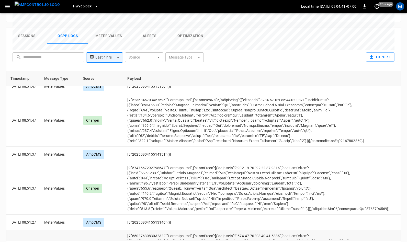
scroll to position [2405, 0]
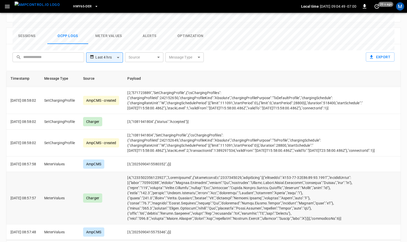
scroll to position [3131, 0]
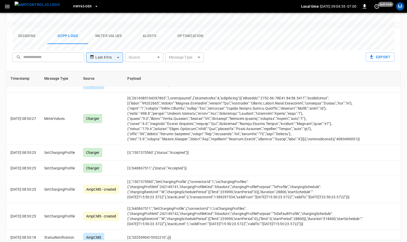
scroll to position [3209, 0]
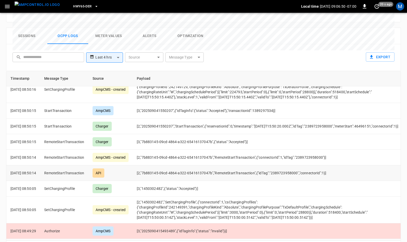
scroll to position [1027, 0]
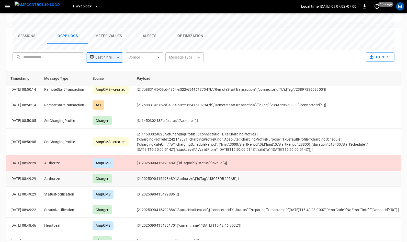
click at [61, 187] on td "Authorize" at bounding box center [64, 179] width 48 height 16
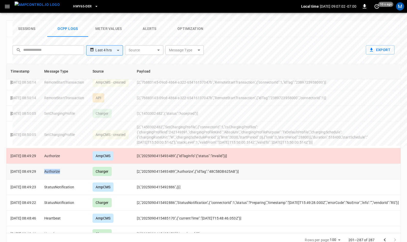
click at [61, 180] on td "Authorize" at bounding box center [64, 172] width 48 height 16
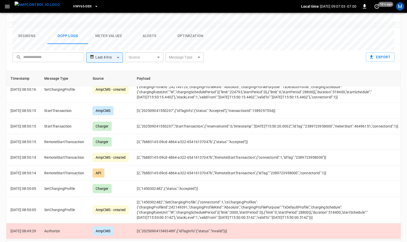
scroll to position [1100, 0]
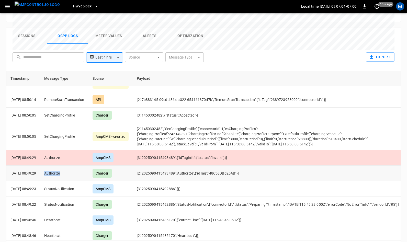
copy td "Authorize"
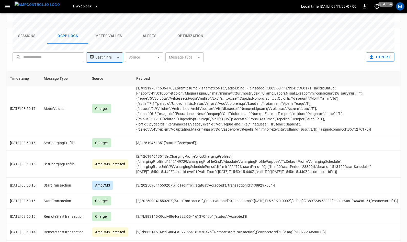
scroll to position [3106, 1]
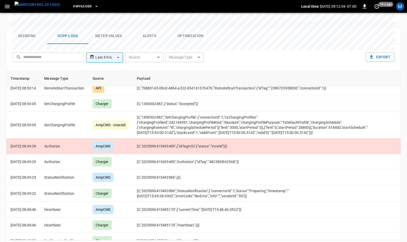
scroll to position [3, 0]
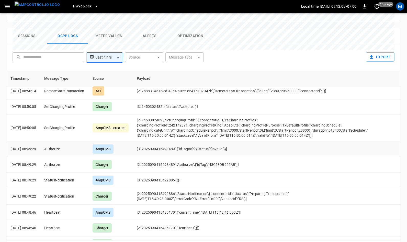
click at [165, 141] on td "[3,"2025090415493489",{"idTagInfo":{"status":"Invalid"}}]" at bounding box center [258, 149] width 250 height 16
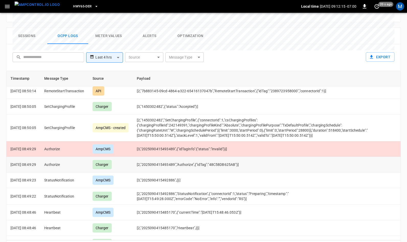
click at [173, 157] on td "[2,"2025090415493489","Authorize",{"idTag":"48C58DB625AB"}]" at bounding box center [258, 165] width 250 height 16
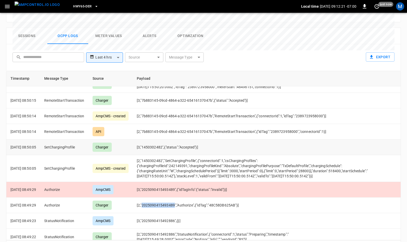
scroll to position [25, 0]
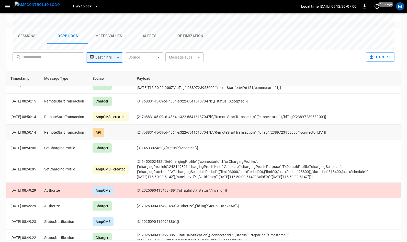
click at [160, 125] on td "[2,"7b883145-09cd-4864-a322-65416137047b","RemoteStartTransaction",{"idTag":"23…" at bounding box center [258, 133] width 250 height 16
drag, startPoint x: 218, startPoint y: 114, endPoint x: 150, endPoint y: 114, distance: 67.8
click at [150, 125] on td "[2,"7b883145-09cd-4864-a322-65416137047b","RemoteStartTransaction",{"idTag":"23…" at bounding box center [258, 133] width 250 height 16
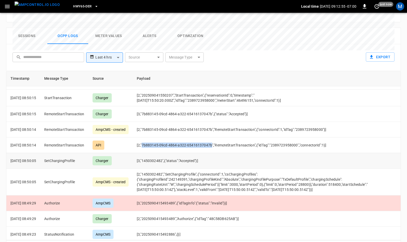
scroll to position [145, 0]
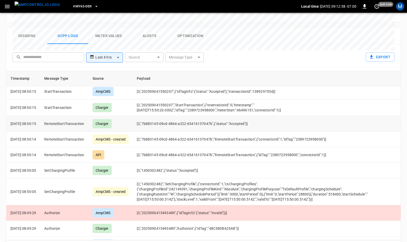
click at [196, 116] on td "[3,"7b883145-09cd-4864-a322-65416137047b",{"status":"Accepted"}]" at bounding box center [258, 124] width 250 height 16
click at [170, 116] on td "[3,"7b883145-09cd-4864-a322-65416137047b",{"status":"Accepted"}]" at bounding box center [258, 124] width 250 height 16
click at [204, 100] on td "[2,"202509041550207","StartTransaction",{"reservationId":0,"timestamp":"[DATE]T…" at bounding box center [258, 108] width 250 height 17
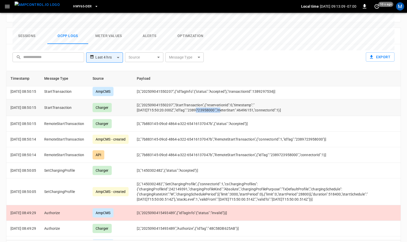
click at [204, 100] on td "[2,"202509041550207","StartTransaction",{"reservationId":0,"timestamp":"[DATE]T…" at bounding box center [258, 108] width 250 height 17
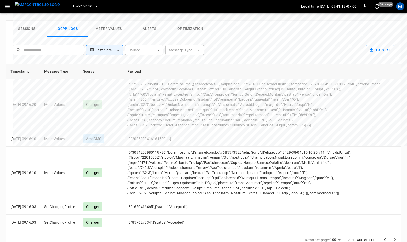
scroll to position [3064, 0]
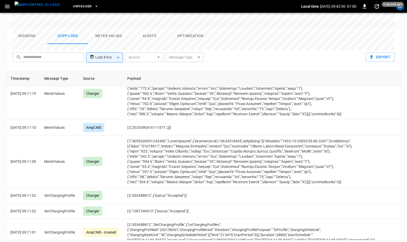
click at [85, 5] on button "HWY65-DER" at bounding box center [85, 7] width 29 height 10
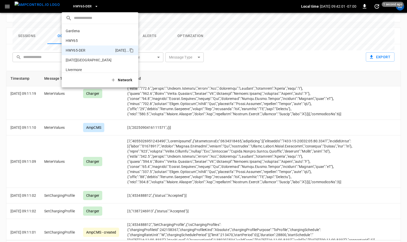
scroll to position [18, 0]
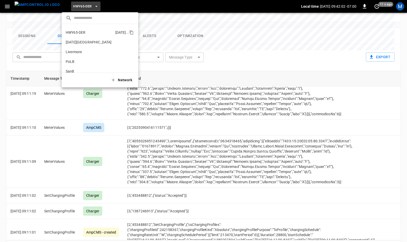
click at [83, 31] on p "HWY65-DER" at bounding box center [90, 32] width 48 height 5
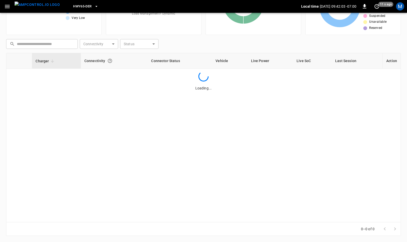
scroll to position [49, 0]
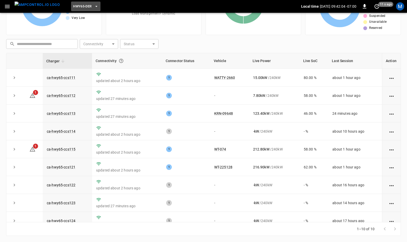
click at [83, 7] on button "HWY65-DER" at bounding box center [85, 7] width 29 height 10
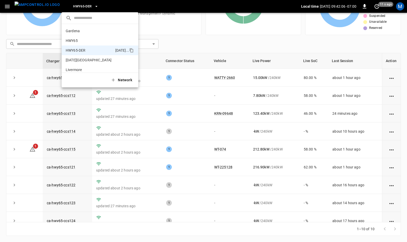
scroll to position [18, 0]
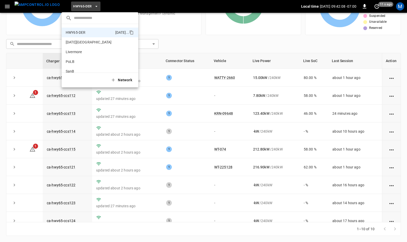
click at [7, 4] on div at bounding box center [203, 121] width 407 height 242
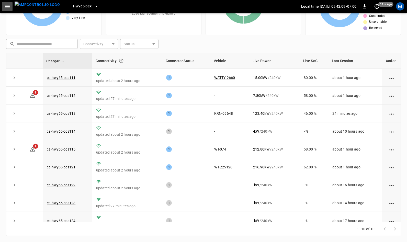
click at [8, 5] on icon "button" at bounding box center [7, 6] width 5 height 3
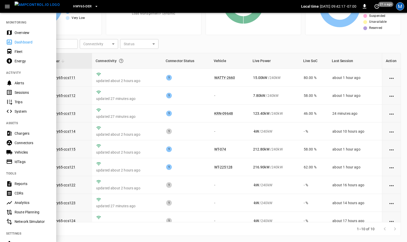
click at [400, 7] on div "M" at bounding box center [400, 6] width 8 height 8
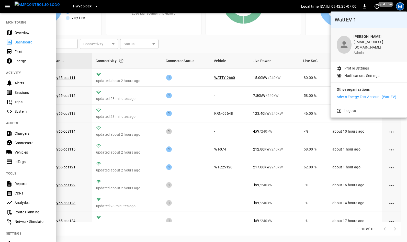
click at [16, 237] on div at bounding box center [203, 121] width 407 height 242
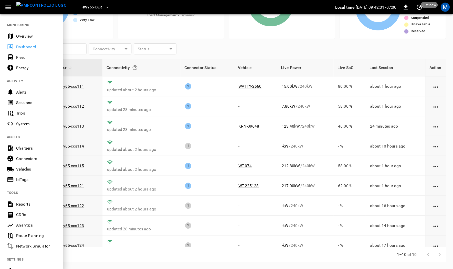
scroll to position [41, 0]
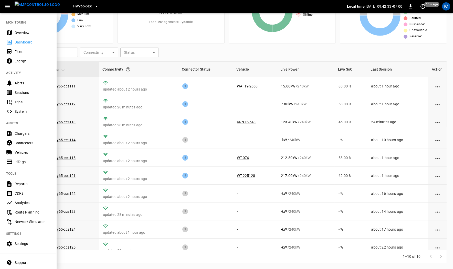
click at [23, 242] on div "Settings" at bounding box center [28, 243] width 56 height 9
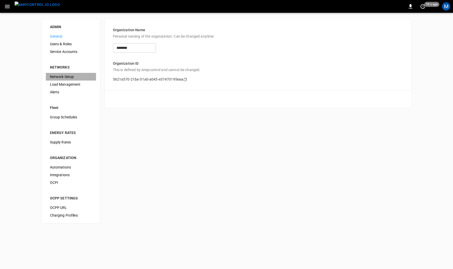
click at [62, 75] on span "Network Setup" at bounding box center [71, 76] width 42 height 5
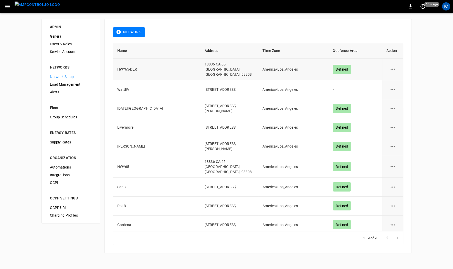
click at [207, 64] on td "18836 CA-65, [GEOGRAPHIC_DATA], [GEOGRAPHIC_DATA], 93308" at bounding box center [229, 70] width 58 height 22
click at [208, 158] on td "18836 CA-65, [GEOGRAPHIC_DATA], [GEOGRAPHIC_DATA], 93308" at bounding box center [229, 167] width 58 height 22
